Goal: Task Accomplishment & Management: Use online tool/utility

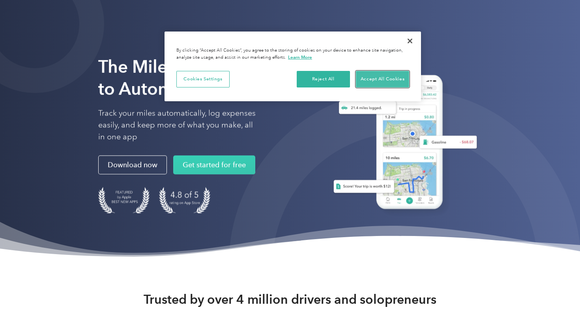
click at [376, 78] on button "Accept All Cookies" at bounding box center [382, 79] width 53 height 17
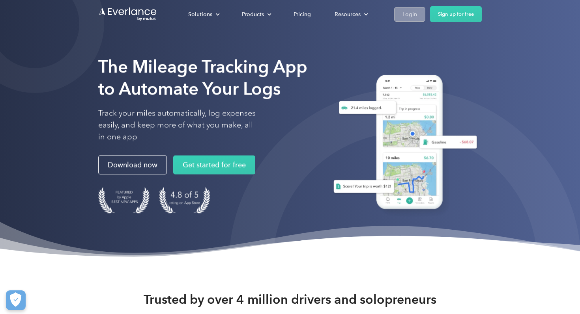
click at [398, 16] on link "Login" at bounding box center [409, 14] width 31 height 15
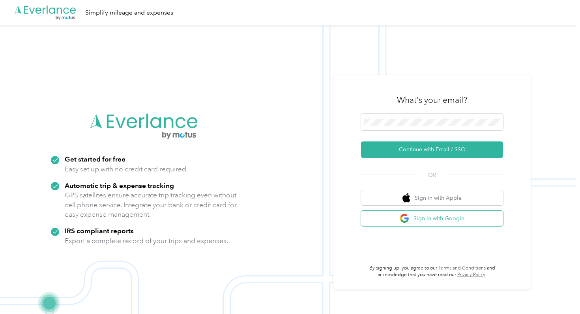
click at [417, 215] on button "Sign in with Google" at bounding box center [432, 218] width 142 height 15
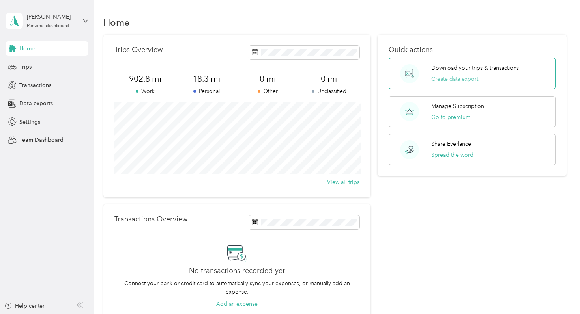
click at [446, 80] on button "Create data export" at bounding box center [454, 79] width 47 height 8
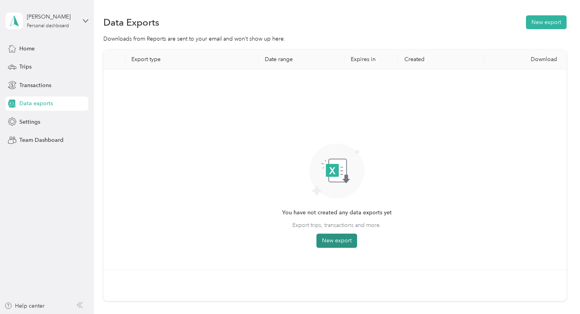
click at [344, 235] on button "New export" at bounding box center [336, 241] width 41 height 14
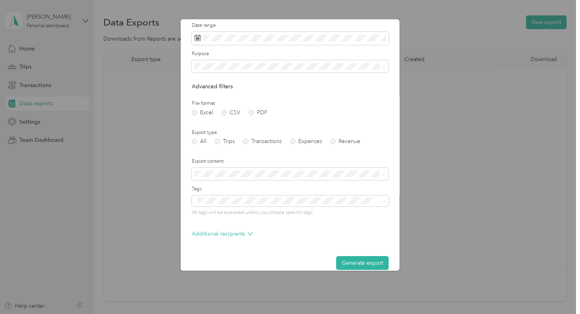
scroll to position [35, 0]
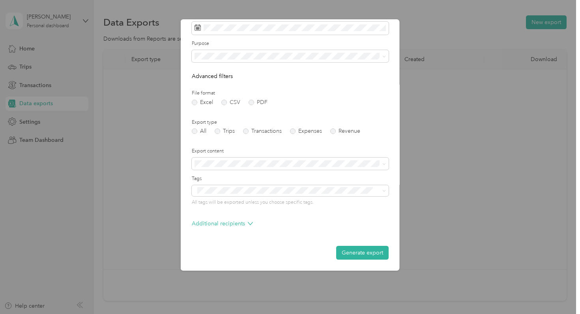
click at [358, 255] on button "Generate export" at bounding box center [362, 253] width 52 height 14
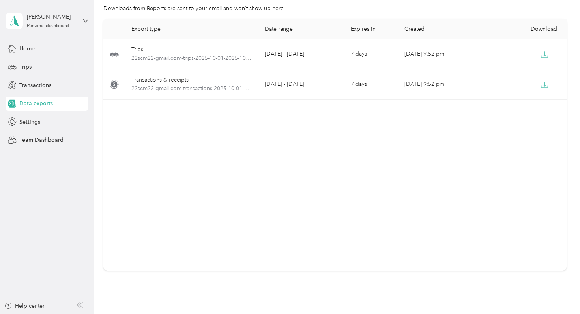
scroll to position [0, 0]
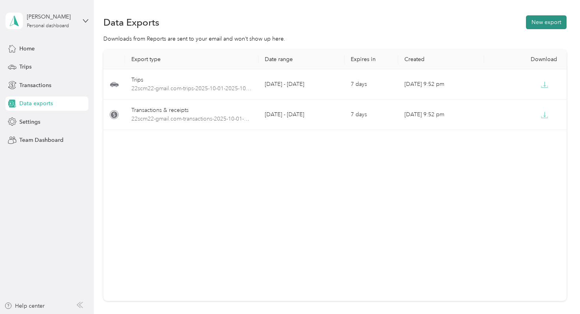
click at [552, 24] on button "New export" at bounding box center [546, 22] width 41 height 14
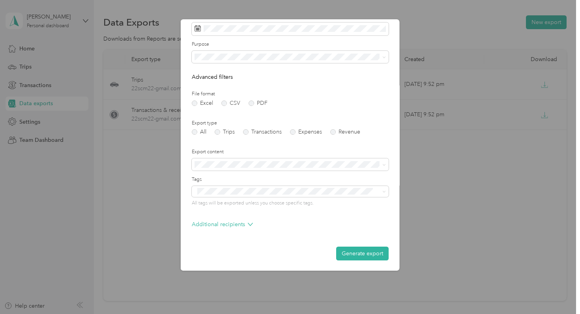
scroll to position [35, 0]
click at [382, 163] on icon at bounding box center [384, 165] width 4 height 4
click at [372, 150] on label "Export content" at bounding box center [290, 151] width 197 height 7
click at [488, 179] on div "Create data export Date range Purpose Advanced filters File format Excel CSV PD…" at bounding box center [399, 146] width 219 height 254
click at [230, 228] on p "Additional recipients" at bounding box center [222, 224] width 61 height 8
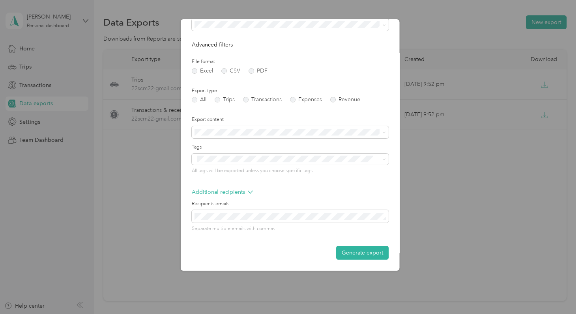
scroll to position [0, 0]
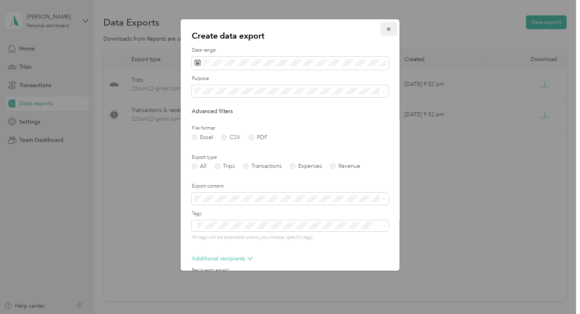
click at [386, 31] on icon "button" at bounding box center [389, 29] width 6 height 6
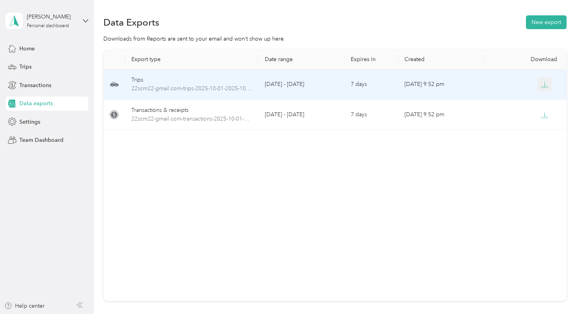
click at [549, 86] on button "button" at bounding box center [544, 84] width 14 height 14
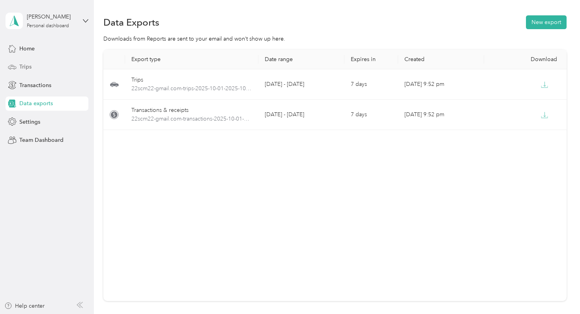
click at [27, 66] on span "Trips" at bounding box center [25, 67] width 12 height 8
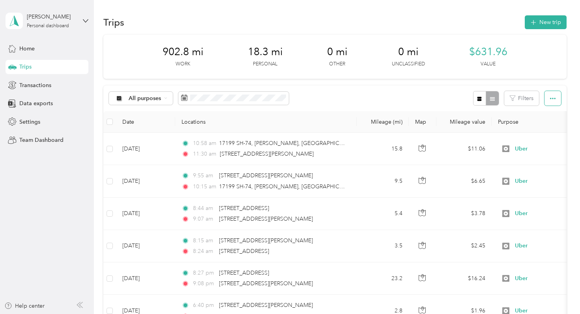
click at [561, 98] on button "button" at bounding box center [552, 98] width 17 height 15
click at [555, 114] on span "Select all" at bounding box center [548, 113] width 22 height 7
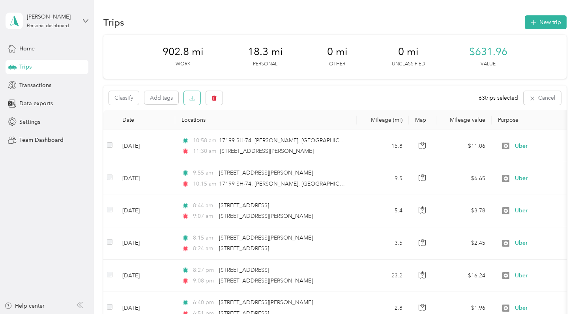
click at [194, 99] on icon "button" at bounding box center [192, 99] width 5 height 1
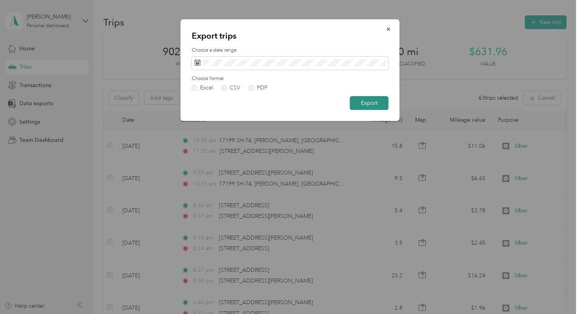
click at [374, 102] on button "Export" at bounding box center [369, 103] width 39 height 14
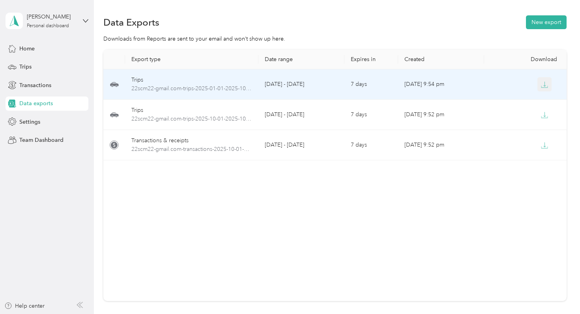
click at [543, 85] on icon "button" at bounding box center [544, 84] width 7 height 7
